Goal: Book appointment/travel/reservation

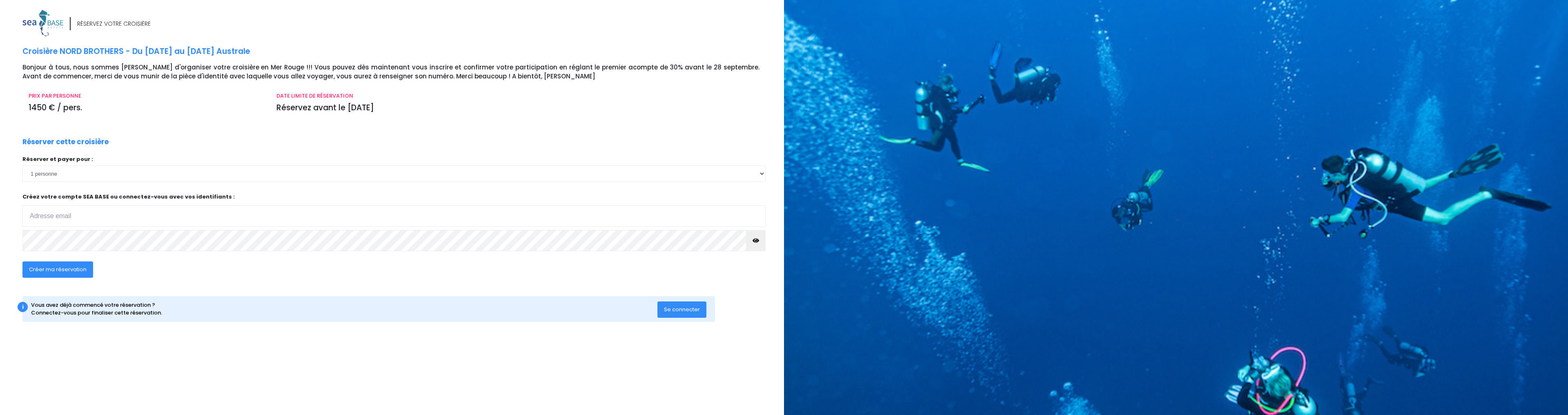
click at [65, 219] on input "email" at bounding box center [394, 215] width 743 height 21
type input "amaury.nicolas@free.fr"
click at [751, 243] on button "button" at bounding box center [756, 240] width 19 height 21
click at [55, 273] on span "Créer ma réservation" at bounding box center [58, 269] width 58 height 8
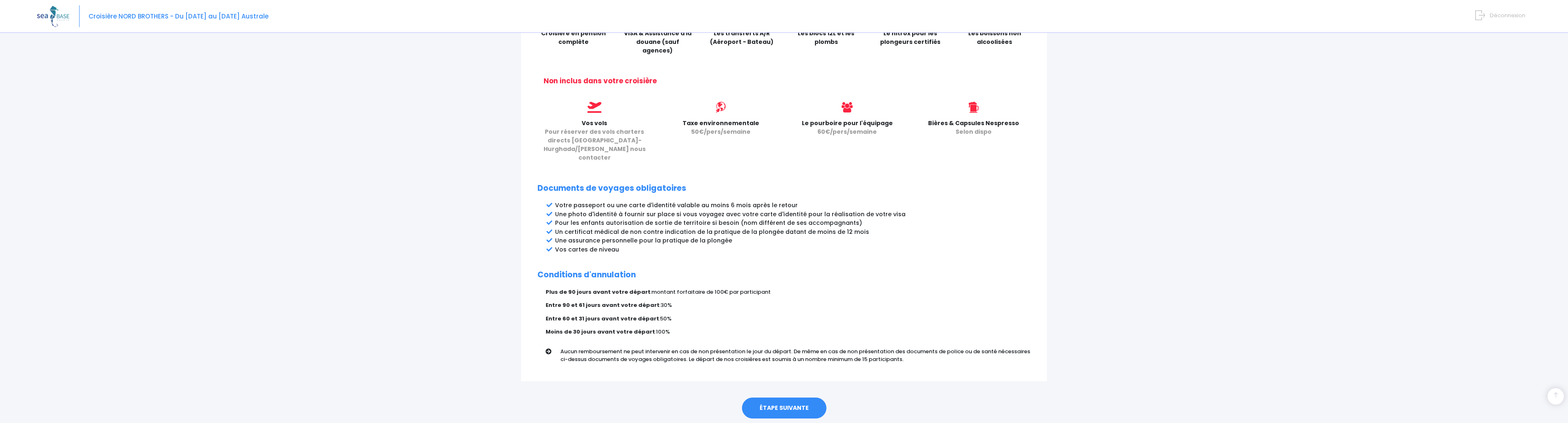
scroll to position [318, 0]
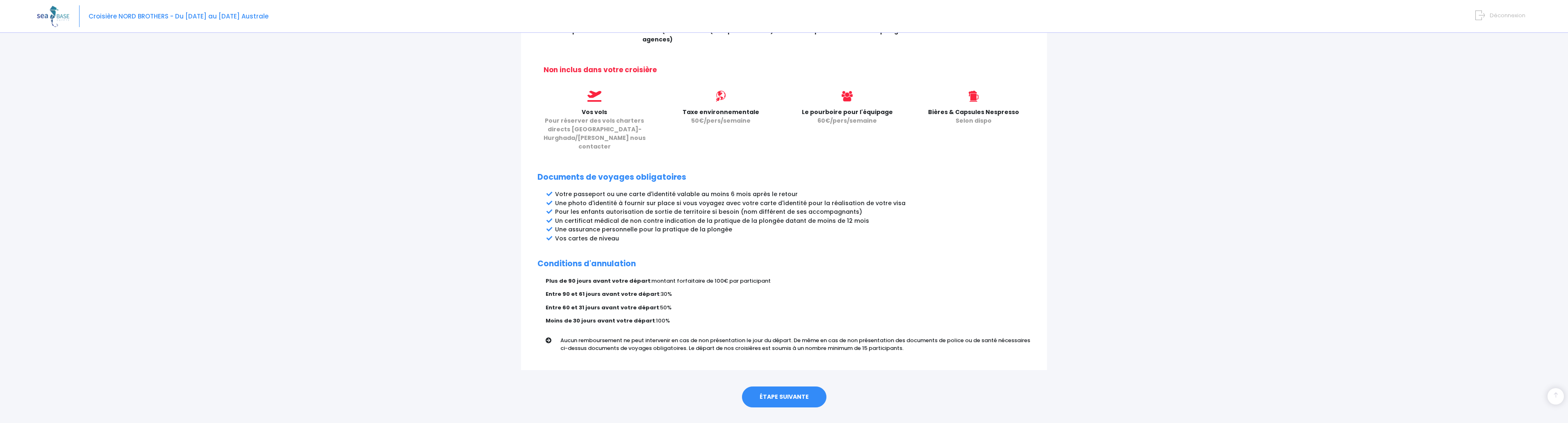
click at [775, 386] on link "ÉTAPE SUIVANTE" at bounding box center [784, 397] width 84 height 21
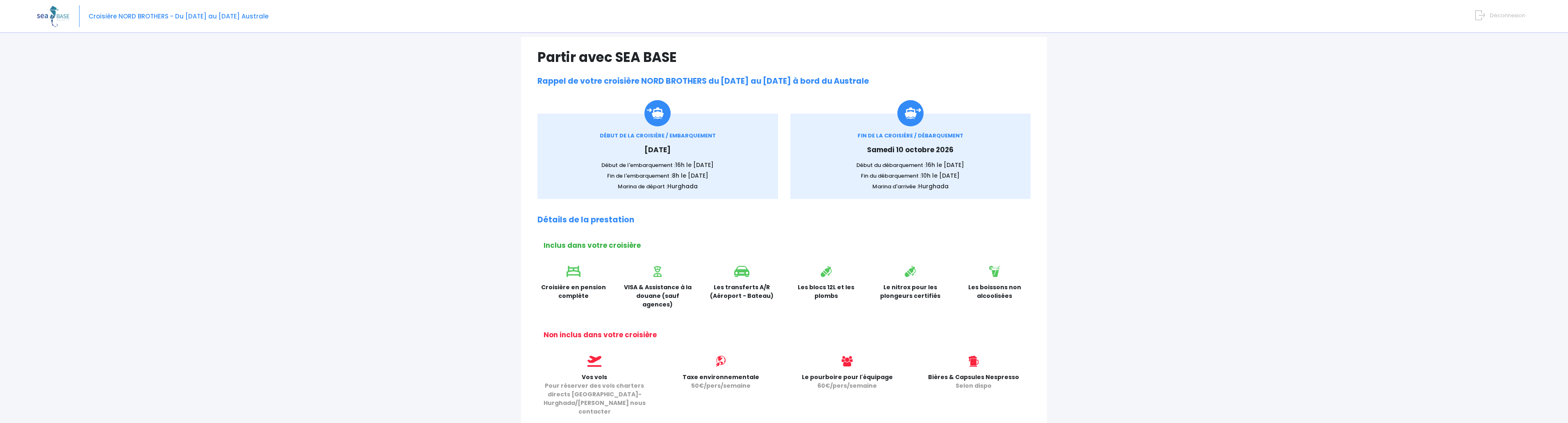
scroll to position [32, 0]
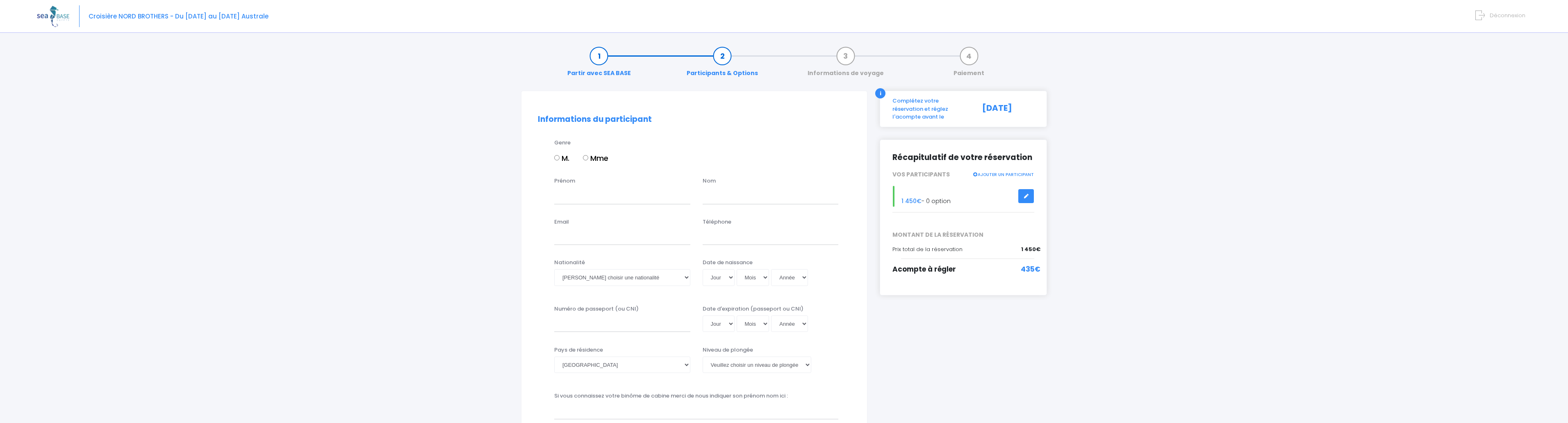
click at [556, 155] on input "M." at bounding box center [557, 158] width 5 height 6
radio input "true"
click at [571, 200] on input "Prénom" at bounding box center [622, 196] width 136 height 17
type input "Amaury"
click at [714, 200] on input "text" at bounding box center [771, 196] width 136 height 17
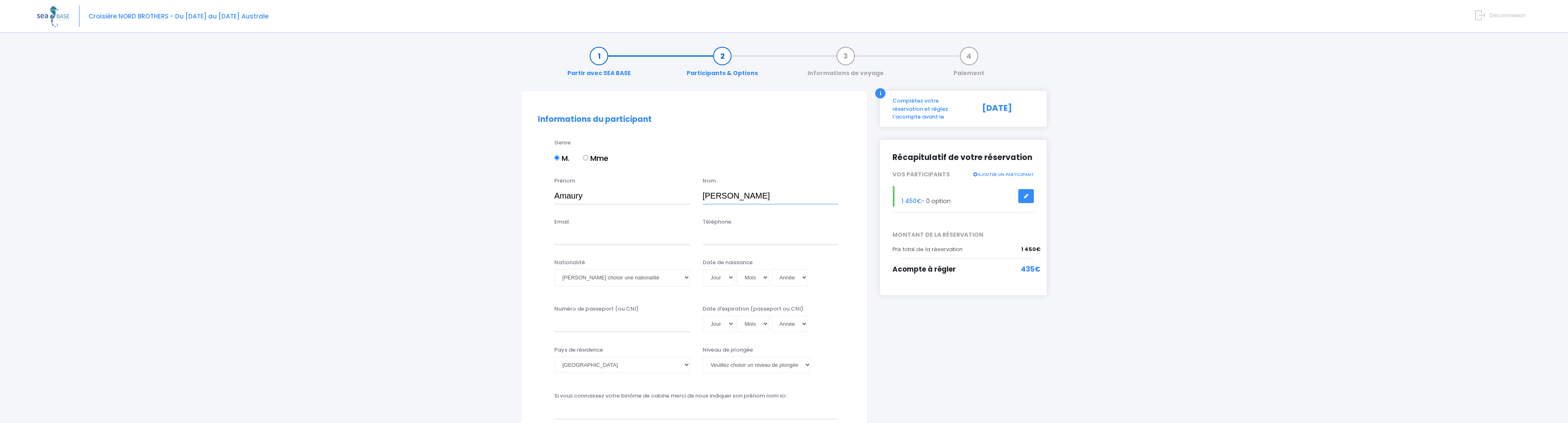
type input "NICOLAS"
click at [570, 236] on input "Email" at bounding box center [622, 237] width 136 height 17
type input "amaury.nicolas@free.fr"
click at [713, 235] on input "Téléphone" at bounding box center [771, 237] width 136 height 17
type input "0683031591"
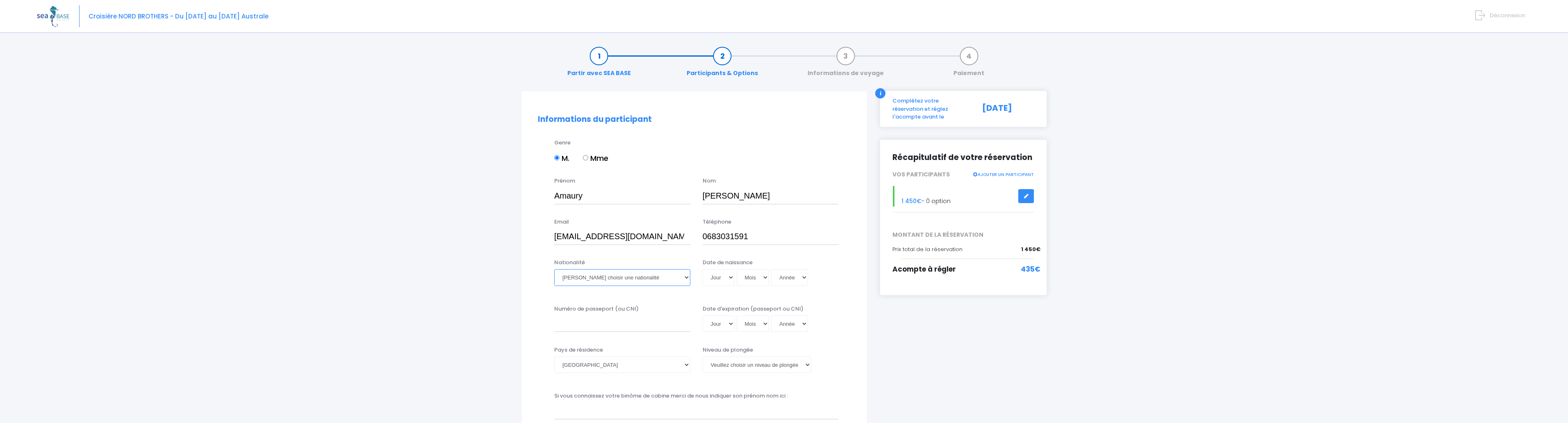
click at [588, 278] on select "Veuillez choisir une nationalité Afghane Albanaise Algerienne Allemande America…" at bounding box center [622, 277] width 136 height 17
select select "Française"
click at [554, 269] on select "Veuillez choisir une nationalité Afghane Albanaise Algerienne Allemande America…" at bounding box center [622, 277] width 136 height 17
click at [727, 278] on select "Jour 01 02 03 04 05 06 07 08 09 10 11 12 13 14 15 16 17 18 19 20 21 22 23 24 25…" at bounding box center [719, 277] width 32 height 17
select select "02"
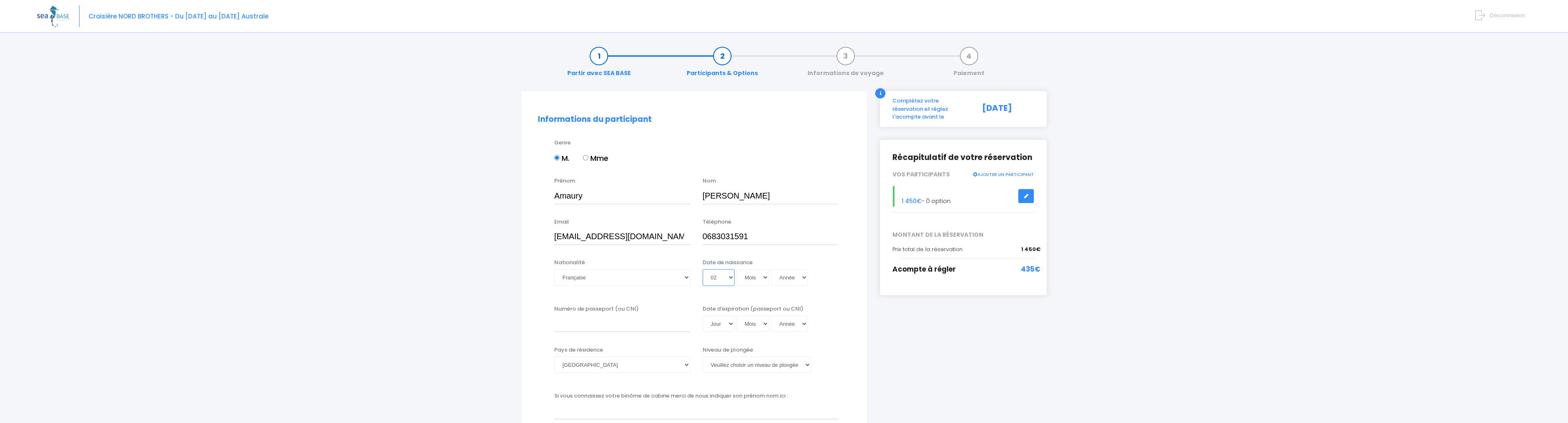
click at [703, 269] on select "Jour 01 02 03 04 05 06 07 08 09 10 11 12 13 14 15 16 17 18 19 20 21 22 23 24 25…" at bounding box center [719, 277] width 32 height 17
click at [755, 271] on select "Mois 01 02 03 04 05 06 07 08 09 10 11 12" at bounding box center [753, 277] width 33 height 17
select select "05"
click at [736, 269] on select "Mois 01 02 03 04 05 06 07 08 09 10 11 12" at bounding box center [753, 277] width 33 height 17
click at [788, 285] on select "Année 2045 2044 2043 2042 2041 2040 2039 2038 2037 2036 2035 2034 2033 2032 203…" at bounding box center [789, 277] width 37 height 17
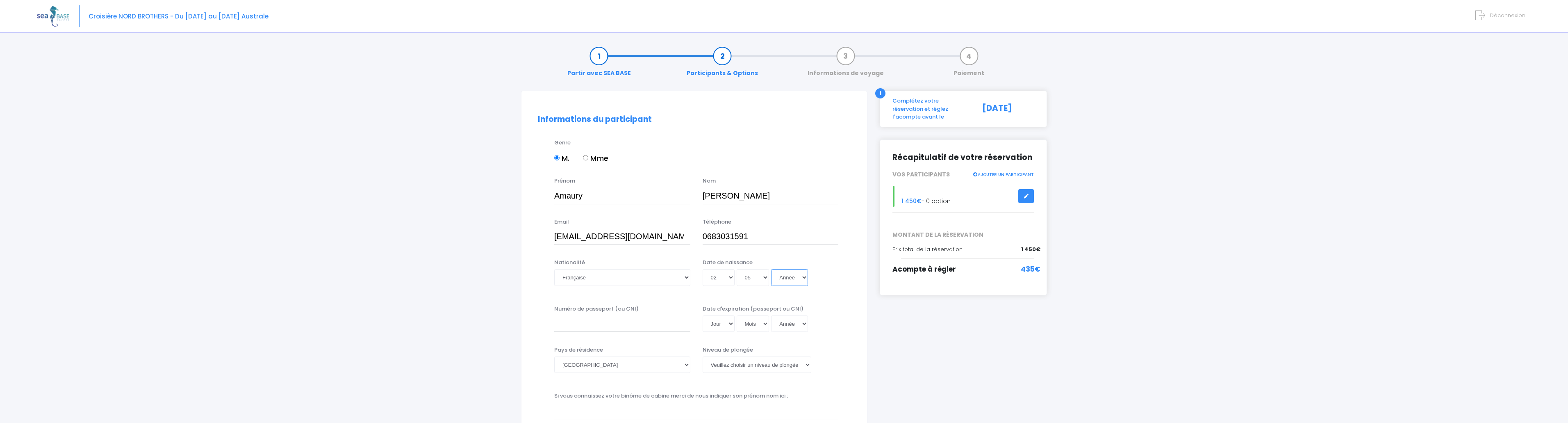
select select "1983"
click at [771, 269] on select "Année 2045 2044 2043 2042 2041 2040 2039 2038 2037 2036 2035 2034 2033 2032 203…" at bounding box center [789, 277] width 37 height 17
type input "1983-05-02"
click at [577, 329] on input "Numéro de passeport (ou CNI)" at bounding box center [622, 323] width 136 height 17
type input "22IE23735"
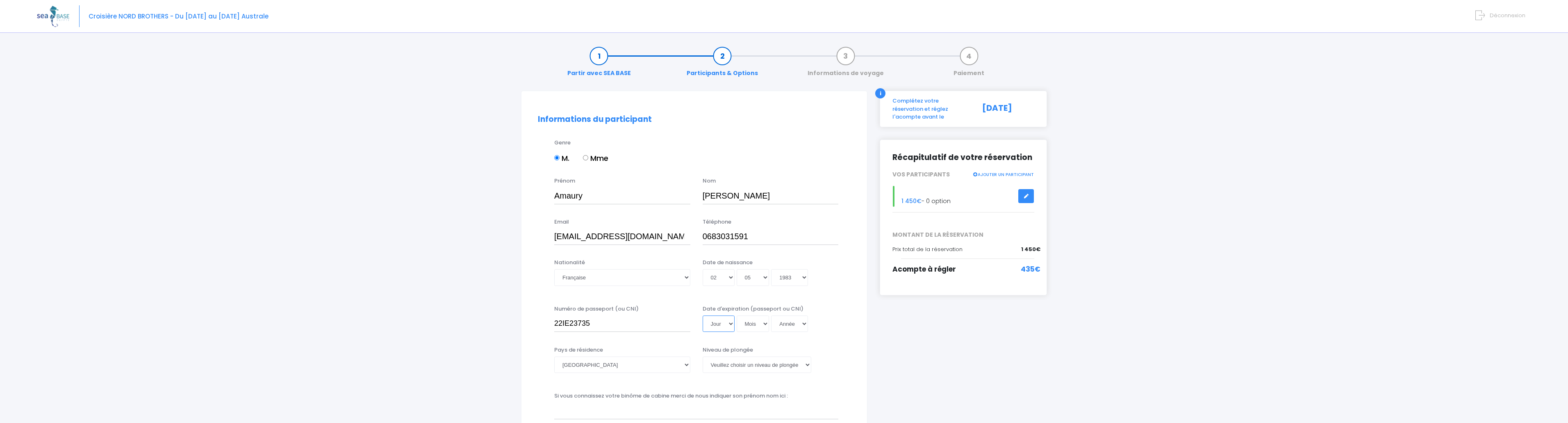
click at [728, 323] on select "Jour 01 02 03 04 05 06 07 08 09 10 11 12 13 14 15 16 17 18 19 20 21 22 23 24 25…" at bounding box center [719, 323] width 32 height 17
select select "21"
click at [703, 315] on select "Jour 01 02 03 04 05 06 07 08 09 10 11 12 13 14 15 16 17 18 19 20 21 22 23 24 25…" at bounding box center [719, 323] width 32 height 17
click at [757, 322] on select "Mois 01 02 03 04 05 06 07 08 09 10 11 12" at bounding box center [753, 323] width 33 height 17
select select "11"
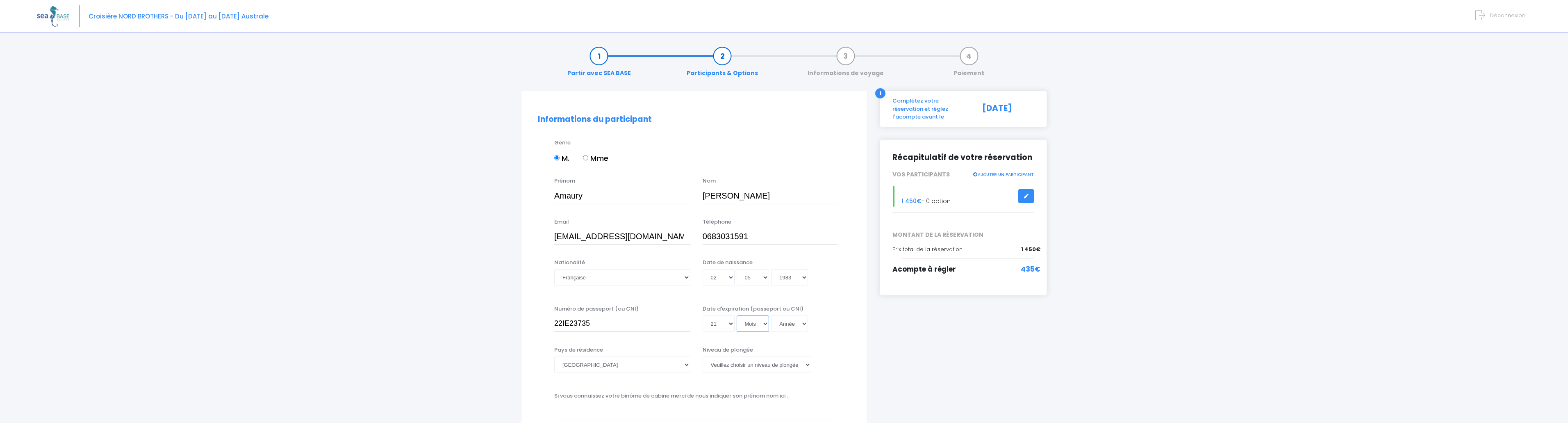
click at [736, 315] on select "Mois 01 02 03 04 05 06 07 08 09 10 11 12" at bounding box center [753, 323] width 33 height 17
click at [790, 324] on select "Année 2045 2044 2043 2042 2041 2040 2039 2038 2037 2036 2035 2034 2033 2032 203…" at bounding box center [789, 323] width 37 height 17
select select "2032"
click at [771, 315] on select "Année 2045 2044 2043 2042 2041 2040 2039 2038 2037 2036 2035 2034 2033 2032 203…" at bounding box center [789, 323] width 37 height 17
type input "2032-11-21"
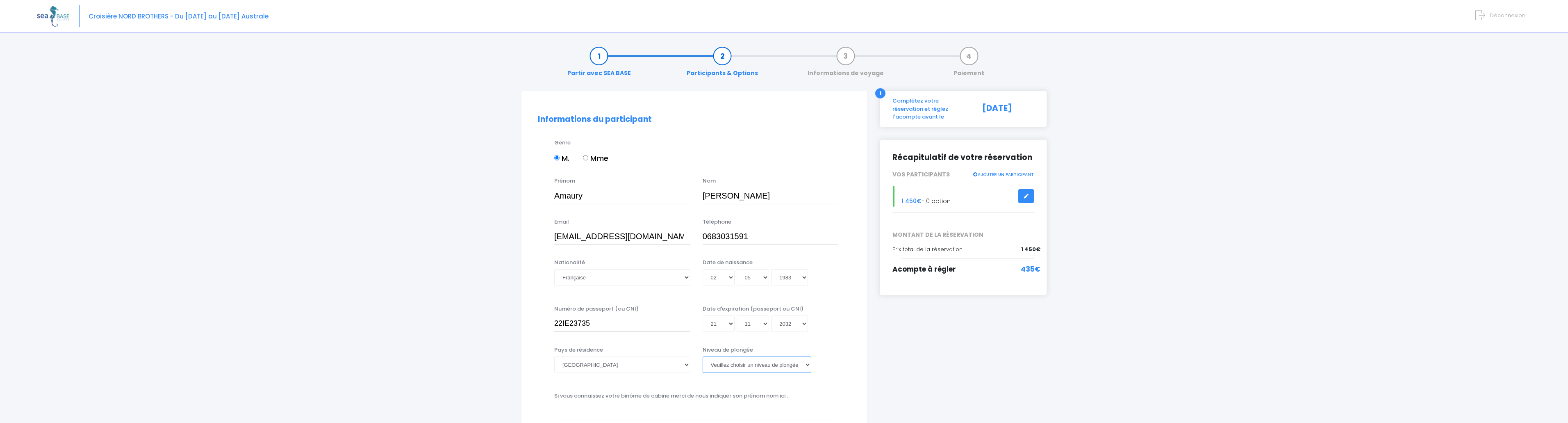
click at [724, 367] on select "Veuillez choisir un niveau de plongée Non plongeur Junior OW diver Adventure OW…" at bounding box center [757, 364] width 109 height 17
select select "N3"
click at [703, 356] on select "Veuillez choisir un niveau de plongée Non plongeur Junior OW diver Adventure OW…" at bounding box center [757, 364] width 109 height 17
click at [818, 356] on div "Niveau de plongée Veuillez choisir un niveau de plongée Non plongeur Junior OW …" at bounding box center [771, 359] width 136 height 27
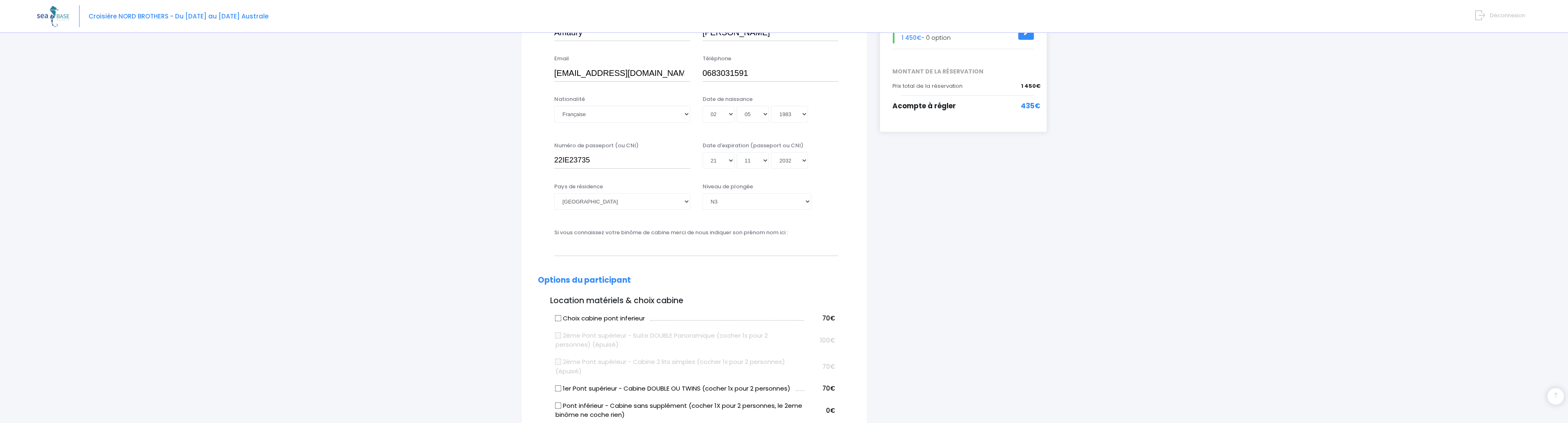
scroll to position [164, 0]
click at [632, 248] on input "text" at bounding box center [696, 246] width 284 height 17
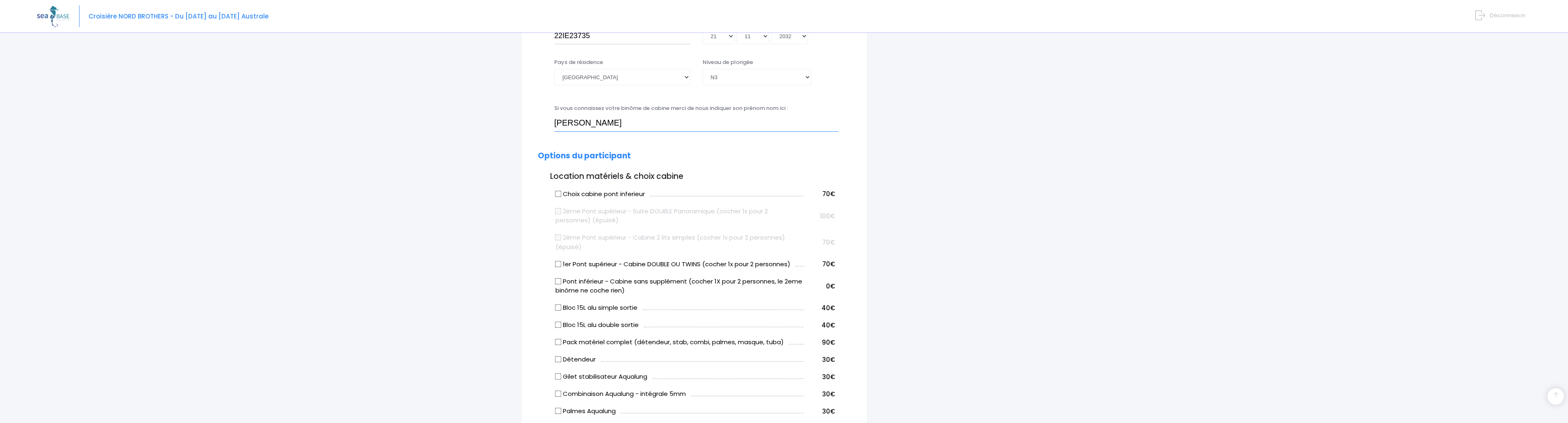
scroll to position [328, 0]
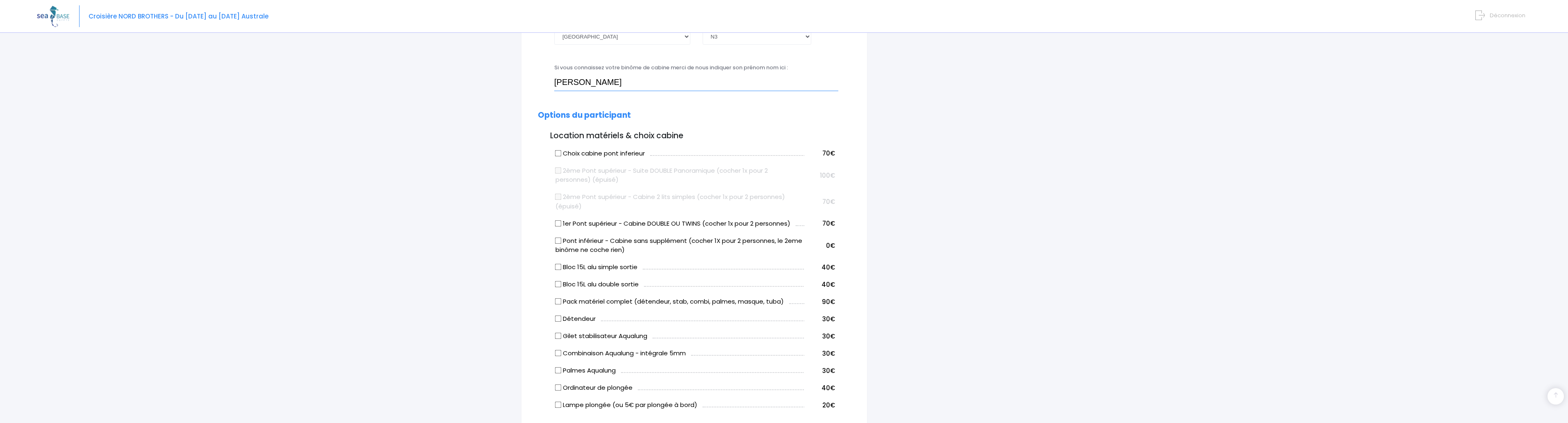
type input "Alexandre Guillemin"
click at [560, 285] on input "Bloc 15L alu double sortie" at bounding box center [558, 284] width 7 height 7
checkbox input "true"
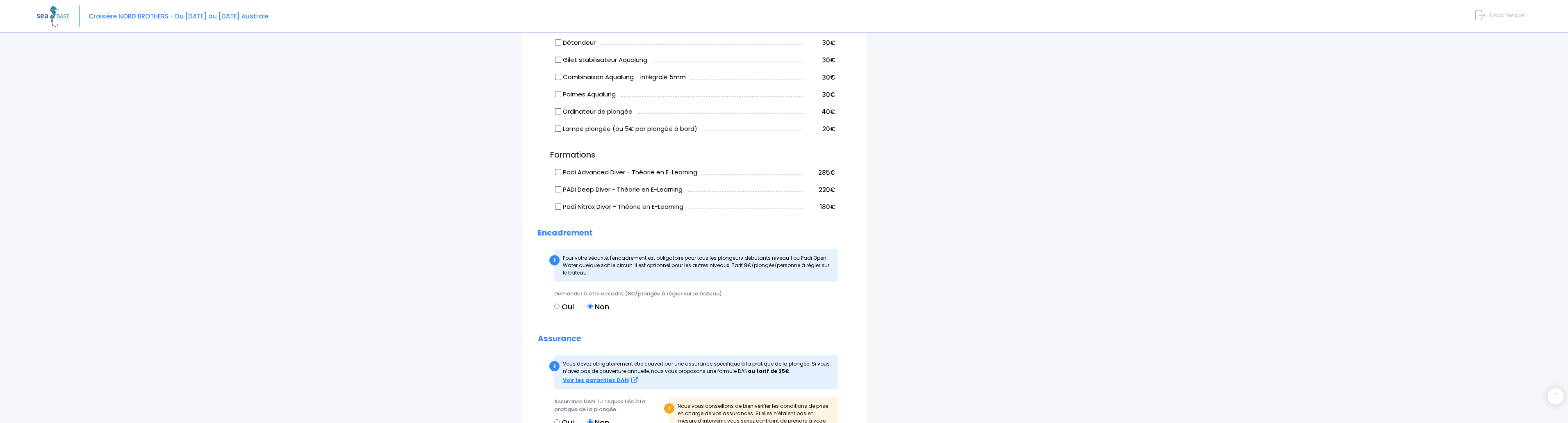
scroll to position [697, 0]
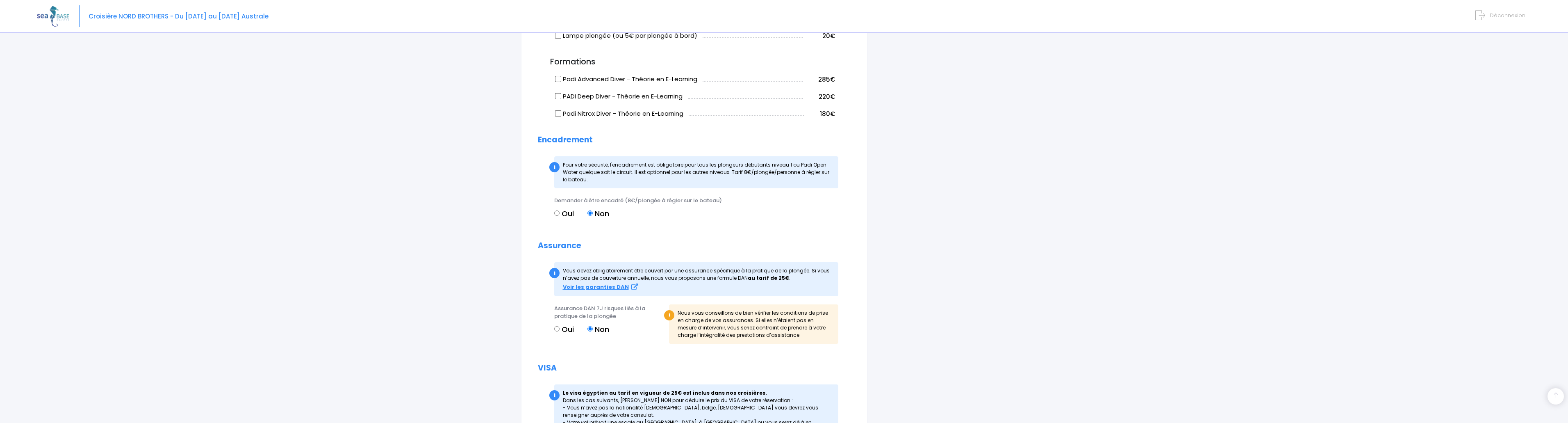
click at [559, 328] on input "Oui" at bounding box center [557, 328] width 5 height 6
radio input "true"
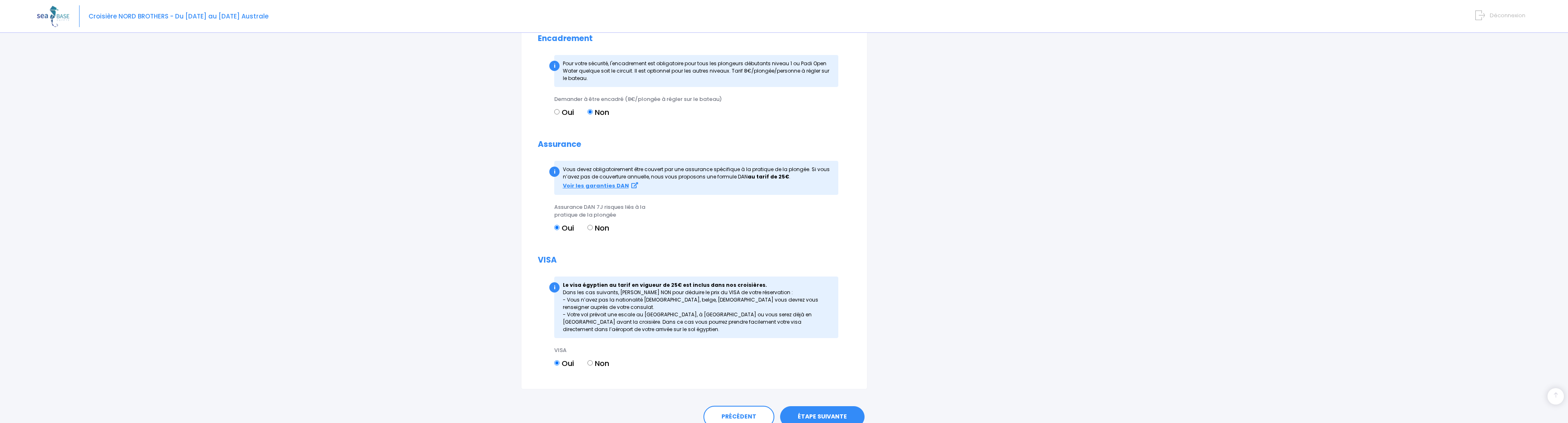
scroll to position [836, 0]
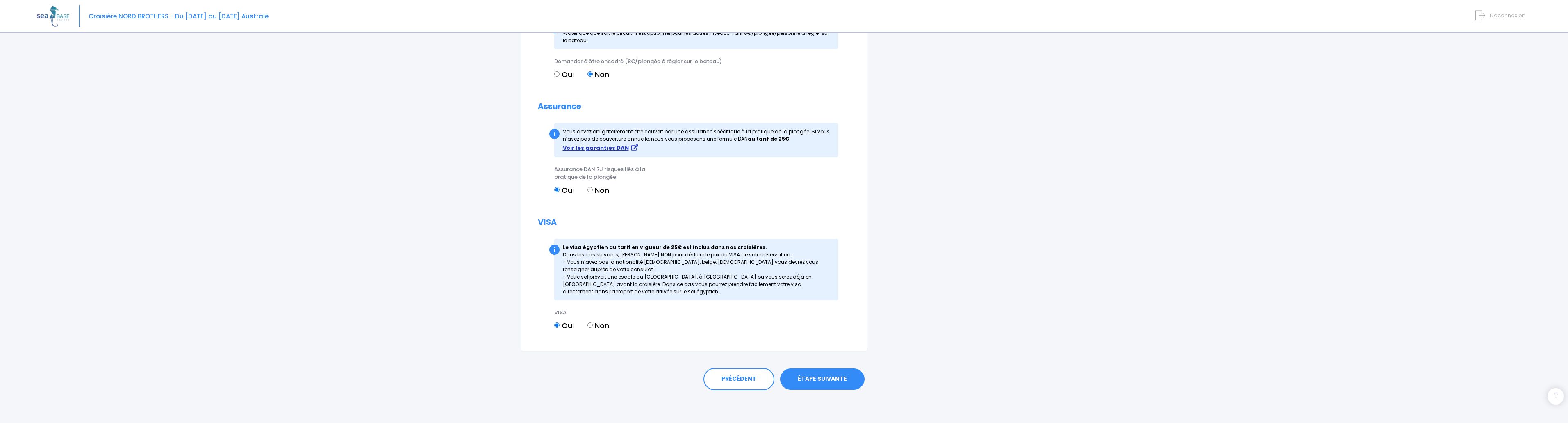
click at [617, 147] on strong "Voir les garanties DAN" at bounding box center [596, 147] width 66 height 8
click at [818, 373] on link "ÉTAPE SUIVANTE" at bounding box center [822, 378] width 84 height 21
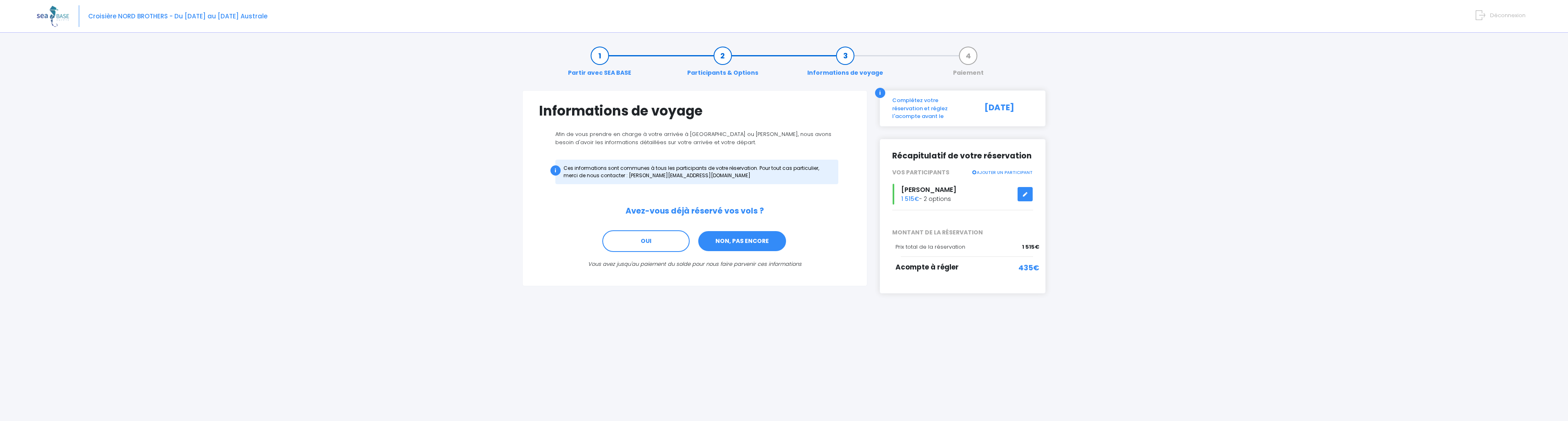
click at [717, 241] on link "NON, PAS ENCORE" at bounding box center [742, 241] width 89 height 22
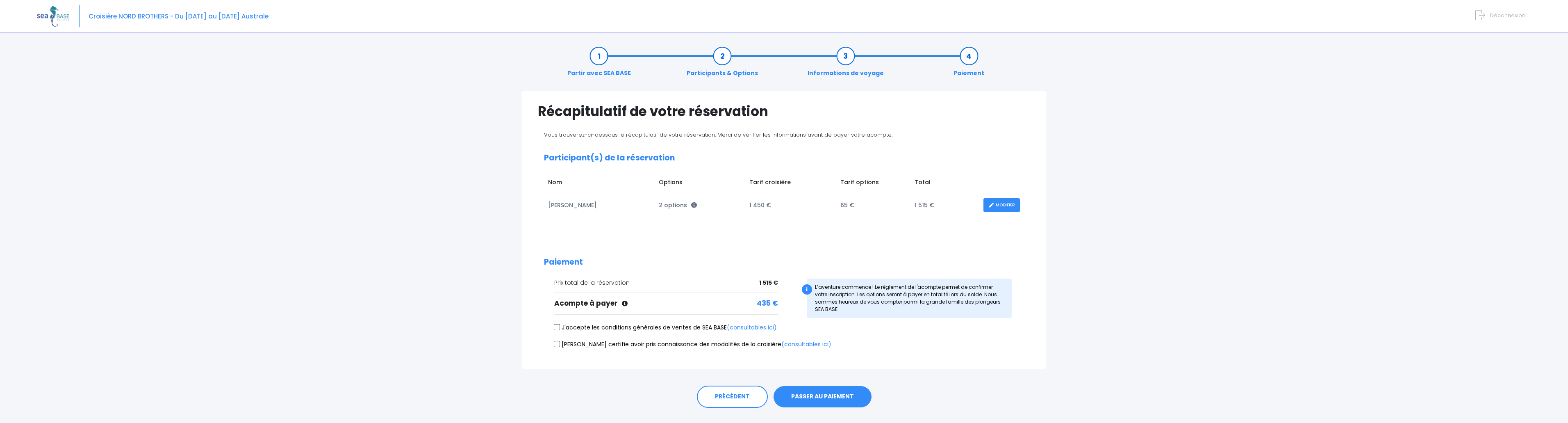
scroll to position [18, 0]
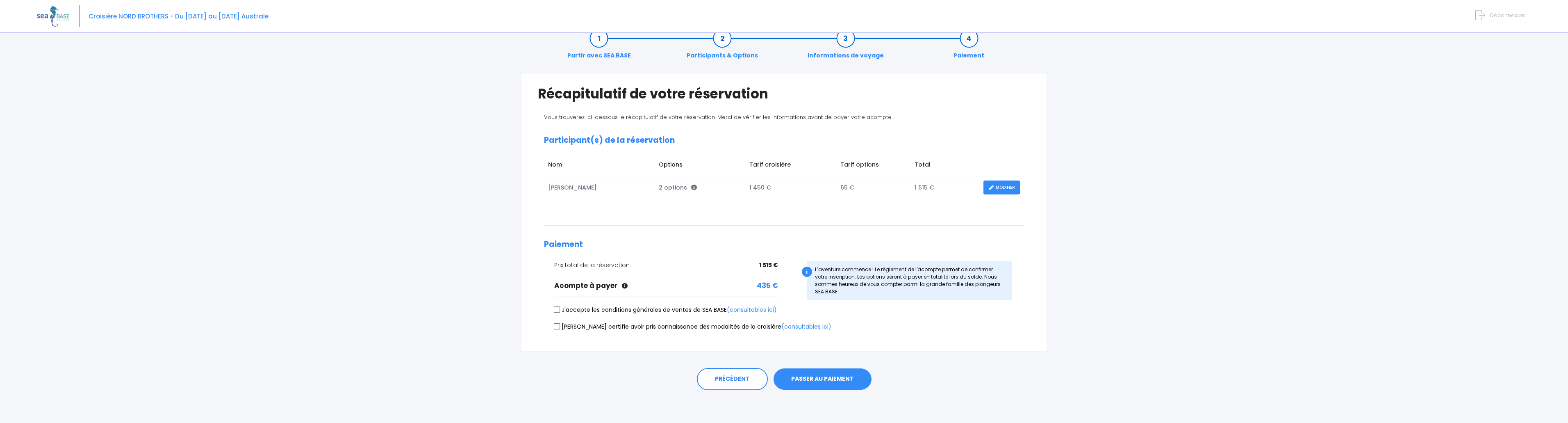
click at [554, 308] on input "J'accepte les conditions générales de ventes de SEA BASE (consultables ici)" at bounding box center [557, 309] width 7 height 7
checkbox input "true"
click at [563, 327] on label "[PERSON_NAME] certifie avoir pris connaissance des modalités de la croisière (c…" at bounding box center [692, 326] width 277 height 9
click at [560, 327] on input "[PERSON_NAME] certifie avoir pris connaissance des modalités de la croisière (c…" at bounding box center [557, 326] width 7 height 7
checkbox input "true"
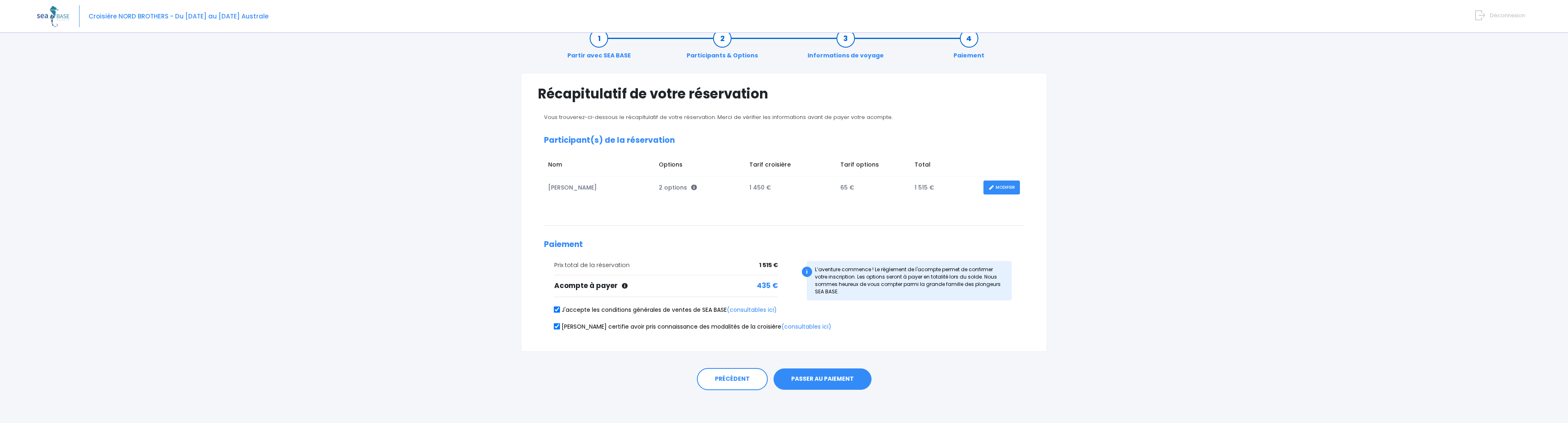
click at [837, 375] on button "PASSER AU PAIEMENT" at bounding box center [822, 378] width 98 height 21
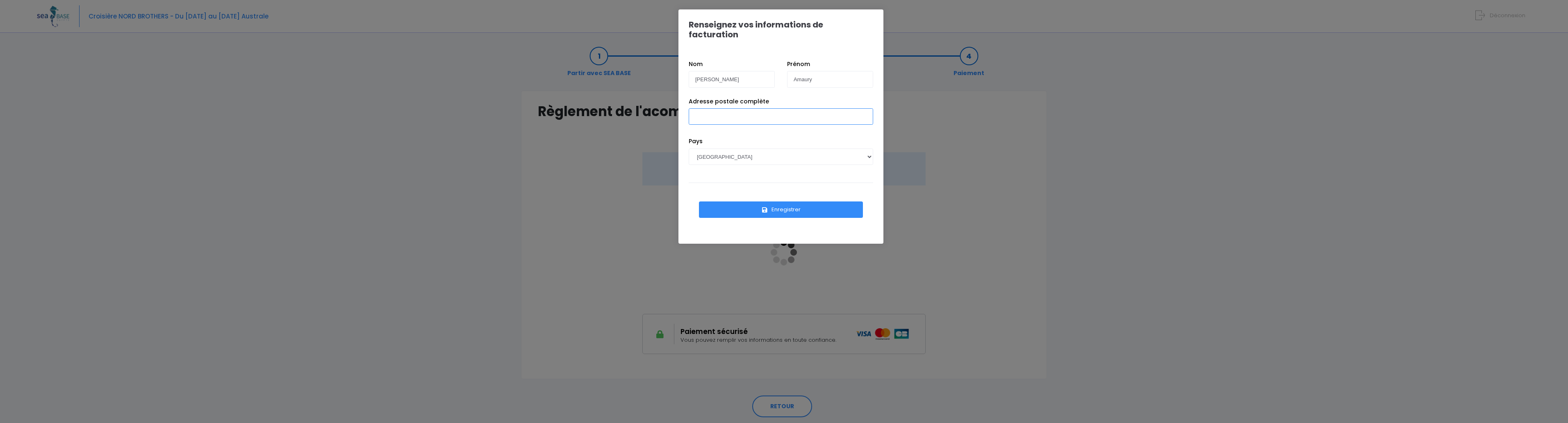
click at [718, 111] on input "Adresse postale complète" at bounding box center [781, 116] width 185 height 17
drag, startPoint x: 731, startPoint y: 107, endPoint x: 703, endPoint y: 102, distance: 28.4
click at [703, 108] on input "10 Lotissement les Martinières" at bounding box center [781, 116] width 185 height 17
click at [717, 108] on input "[STREET_ADDRESS]" at bounding box center [781, 116] width 185 height 17
type input "[STREET_ADDRESS]"
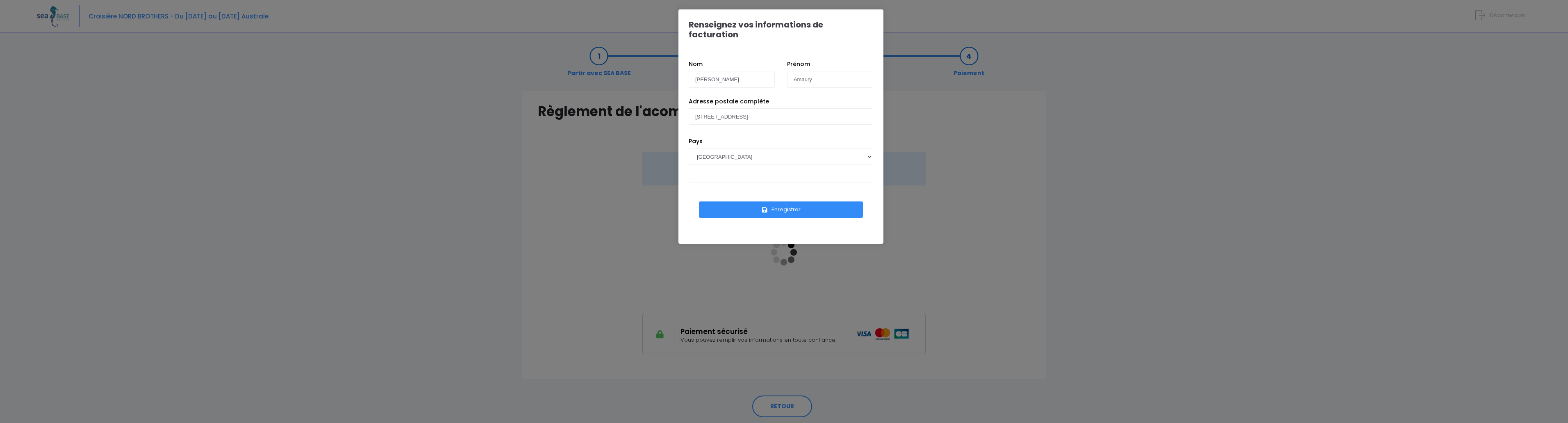
click at [760, 201] on button "Enregistrer" at bounding box center [781, 209] width 164 height 17
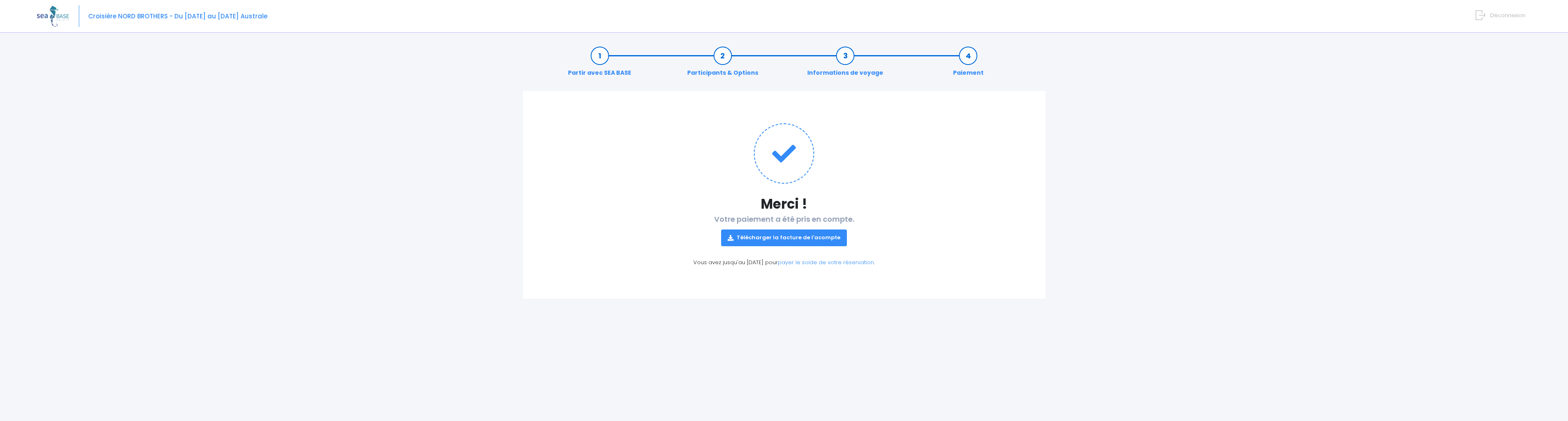
click at [823, 240] on link "Télécharger la facture de l'acompte" at bounding box center [784, 237] width 126 height 16
